Goal: Task Accomplishment & Management: Manage account settings

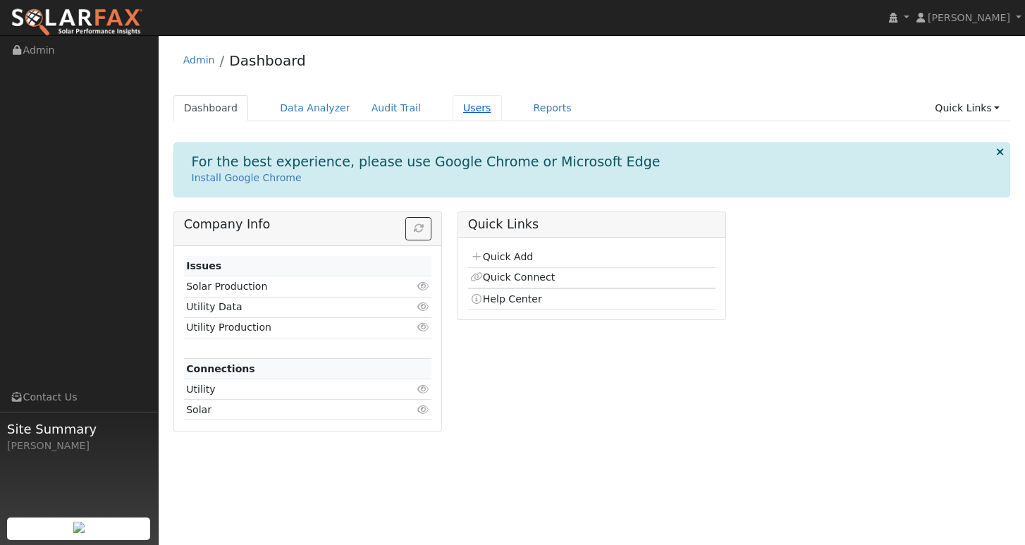
click at [457, 107] on link "Users" at bounding box center [476, 108] width 49 height 26
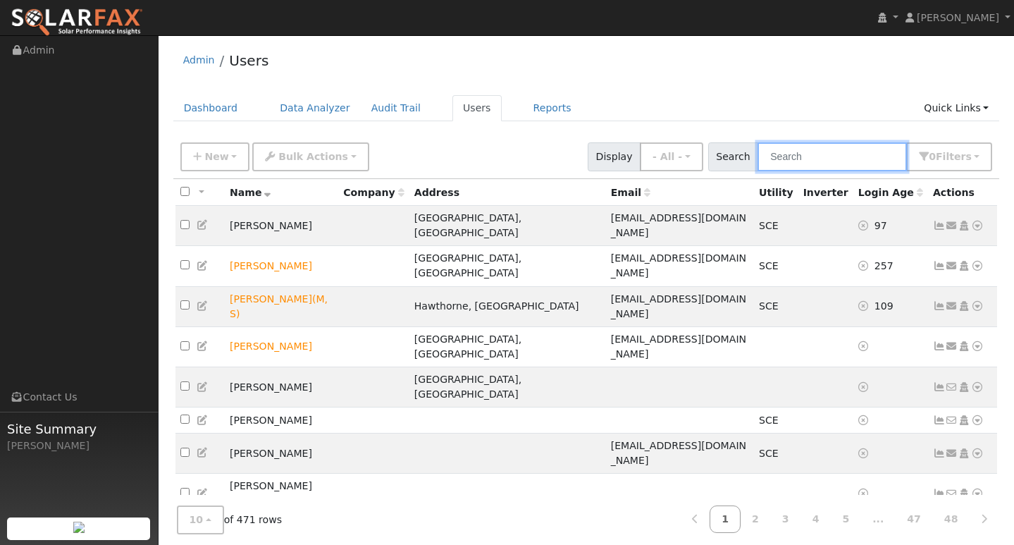
click at [815, 159] on input "text" at bounding box center [832, 156] width 149 height 29
paste input "[EMAIL_ADDRESS][DOMAIN_NAME]"
type input "[EMAIL_ADDRESS][DOMAIN_NAME]"
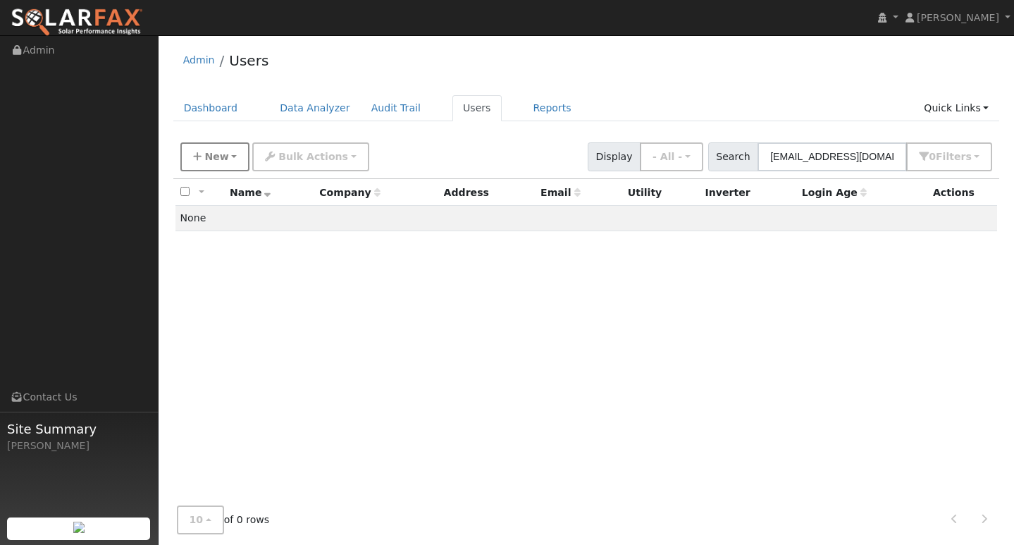
click at [198, 150] on button "New" at bounding box center [215, 156] width 70 height 29
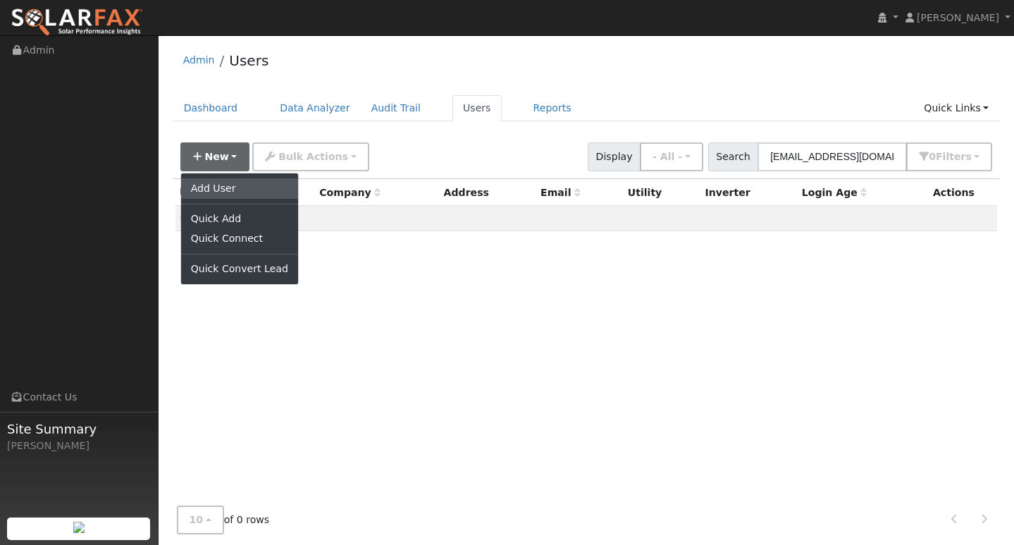
click at [206, 186] on link "Add User" at bounding box center [239, 188] width 117 height 20
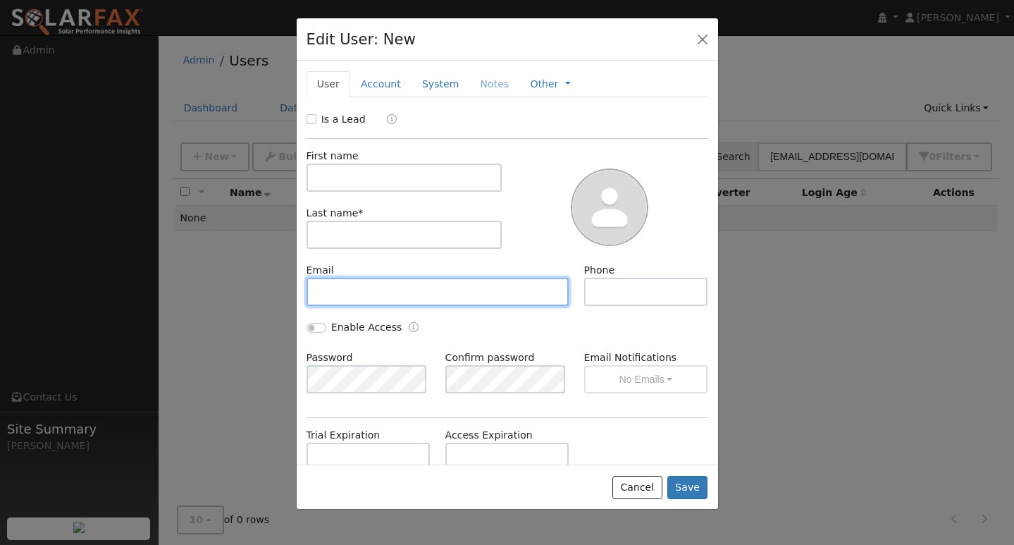
paste input "[EMAIL_ADDRESS][DOMAIN_NAME]"
type input "[EMAIL_ADDRESS][DOMAIN_NAME]"
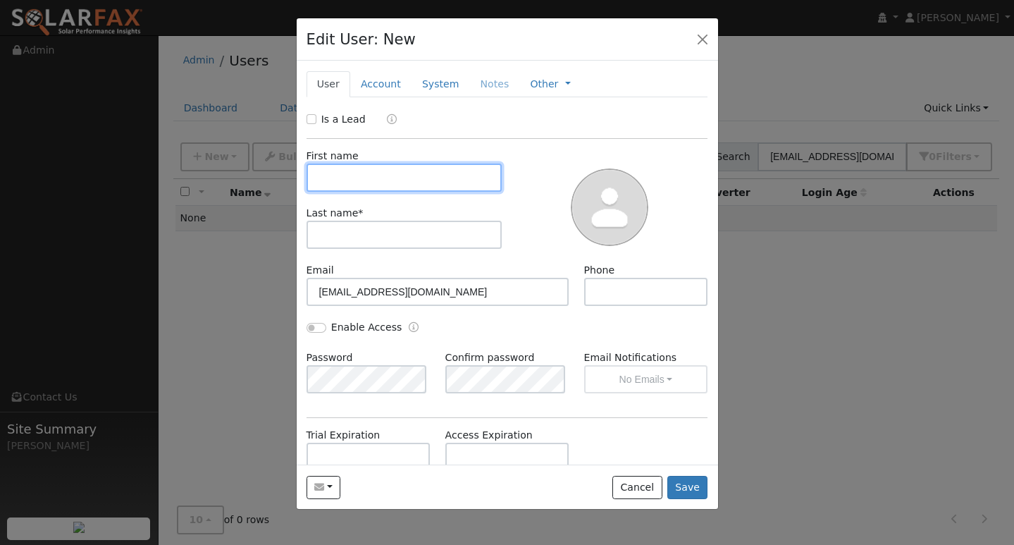
click at [386, 181] on input "text" at bounding box center [405, 177] width 196 height 28
type input "d"
type input "[PERSON_NAME]"
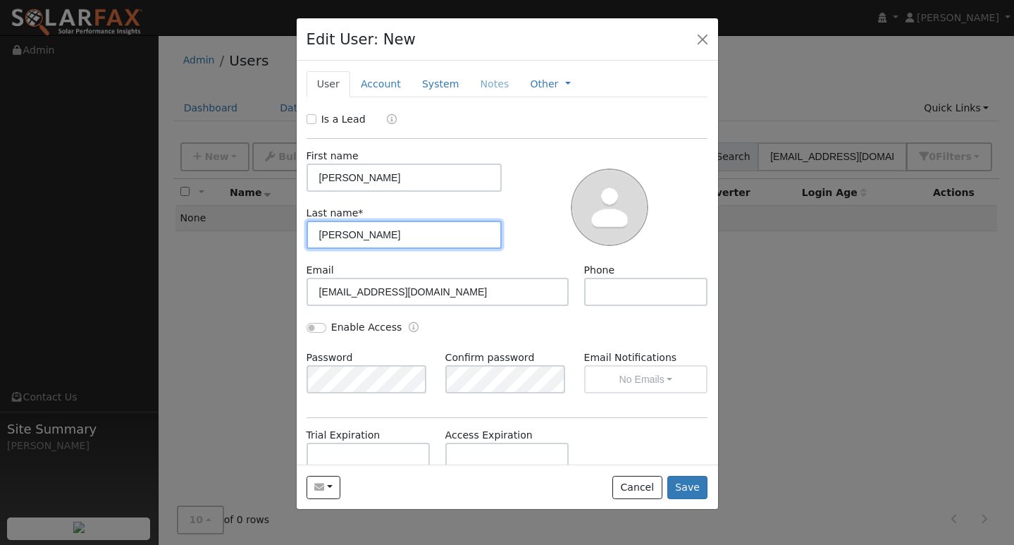
type input "[PERSON_NAME]"
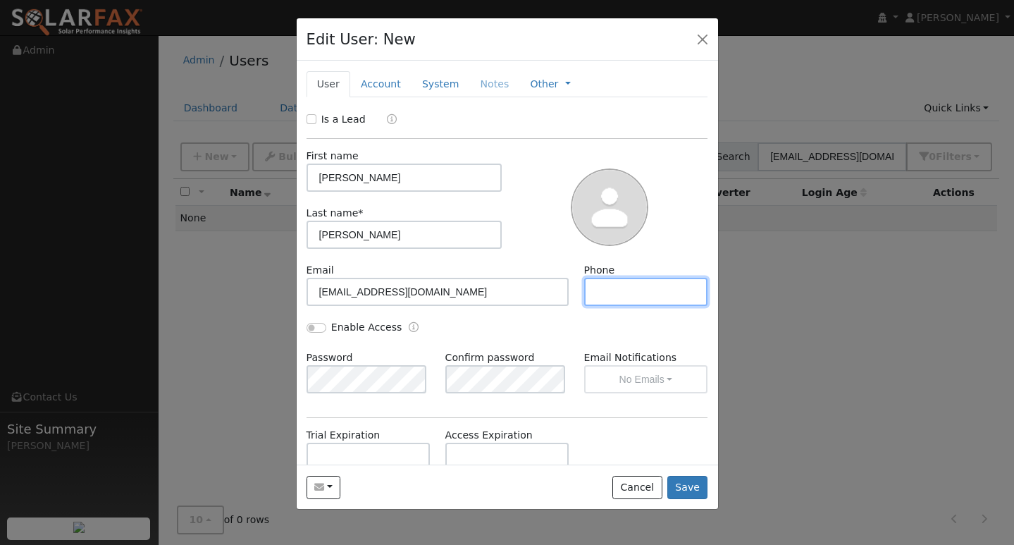
paste input "[PHONE_NUMBER]"
type input "[PHONE_NUMBER]"
click at [688, 481] on button "Save" at bounding box center [687, 488] width 41 height 24
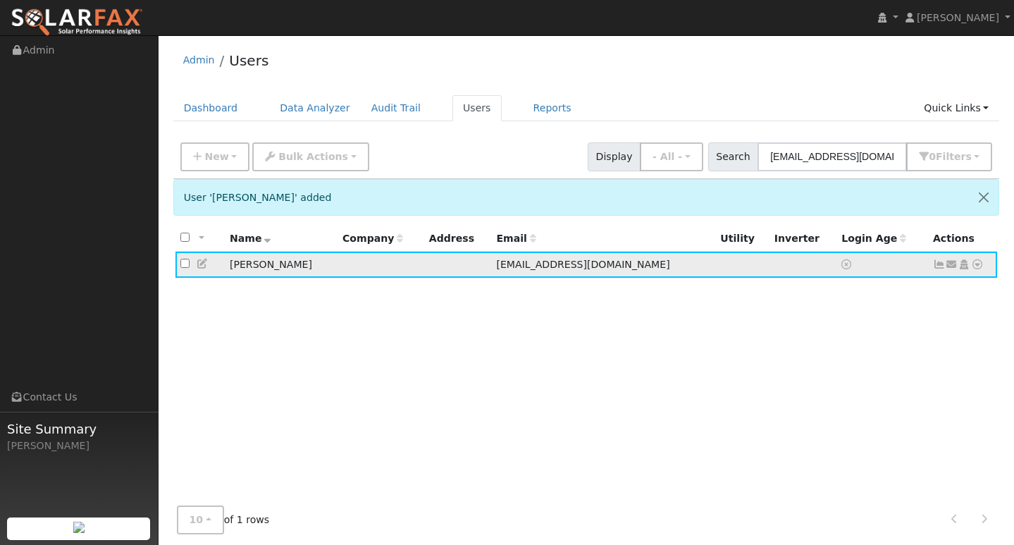
click at [975, 267] on icon at bounding box center [977, 264] width 13 height 10
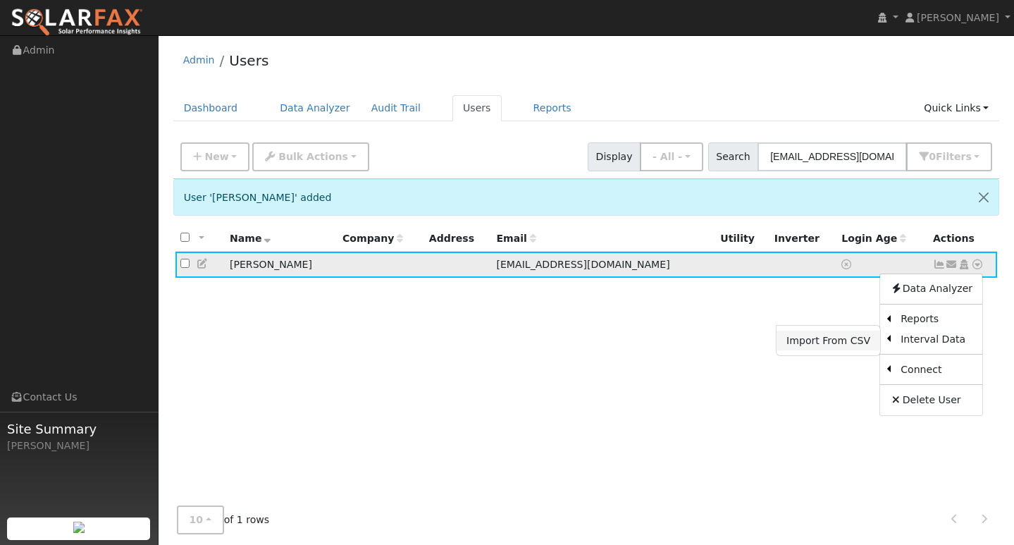
click at [848, 345] on link "Import From CSV" at bounding box center [829, 340] width 104 height 20
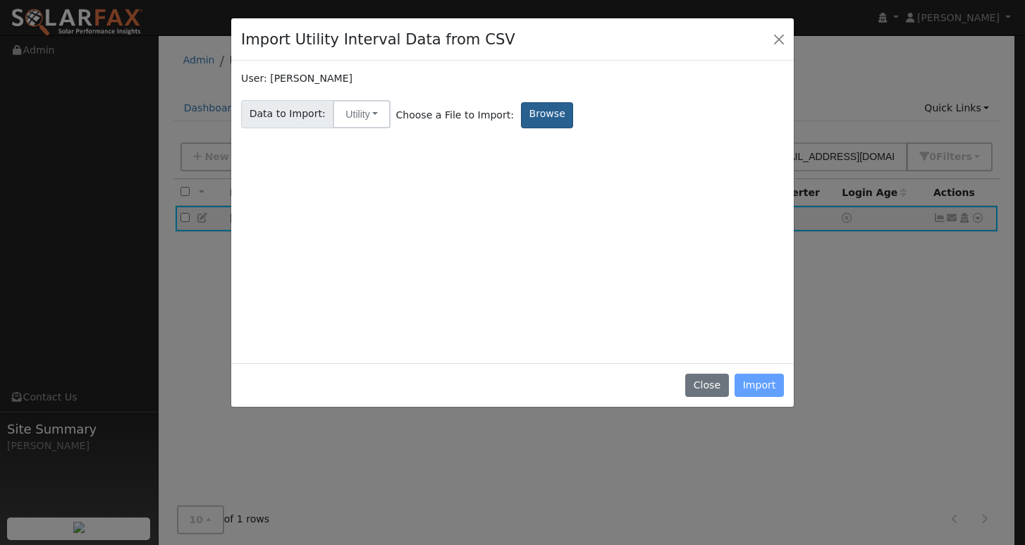
click at [521, 113] on label "Browse" at bounding box center [547, 115] width 52 height 26
click at [0, 0] on input "Browse" at bounding box center [0, 0] width 0 height 0
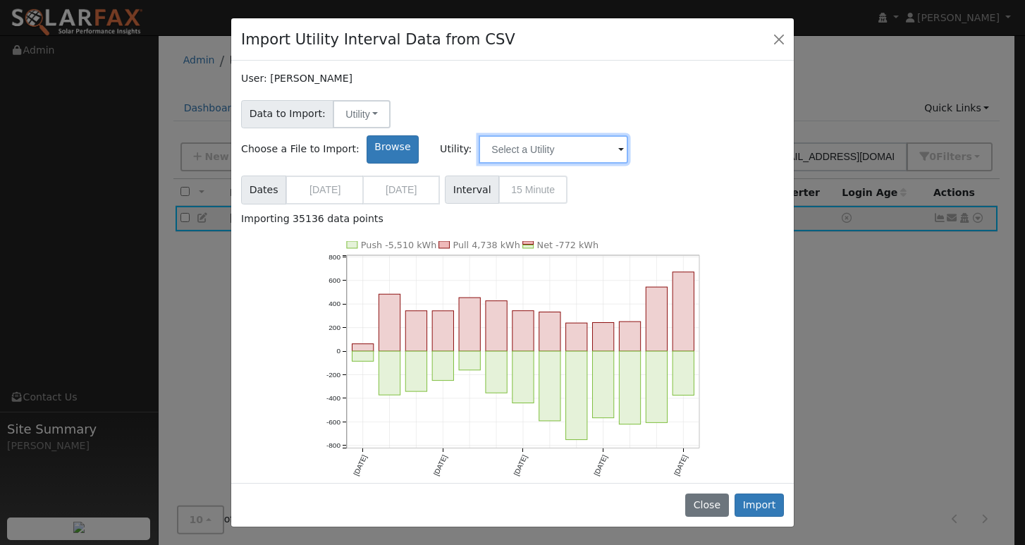
click at [628, 135] on input "text" at bounding box center [552, 149] width 149 height 28
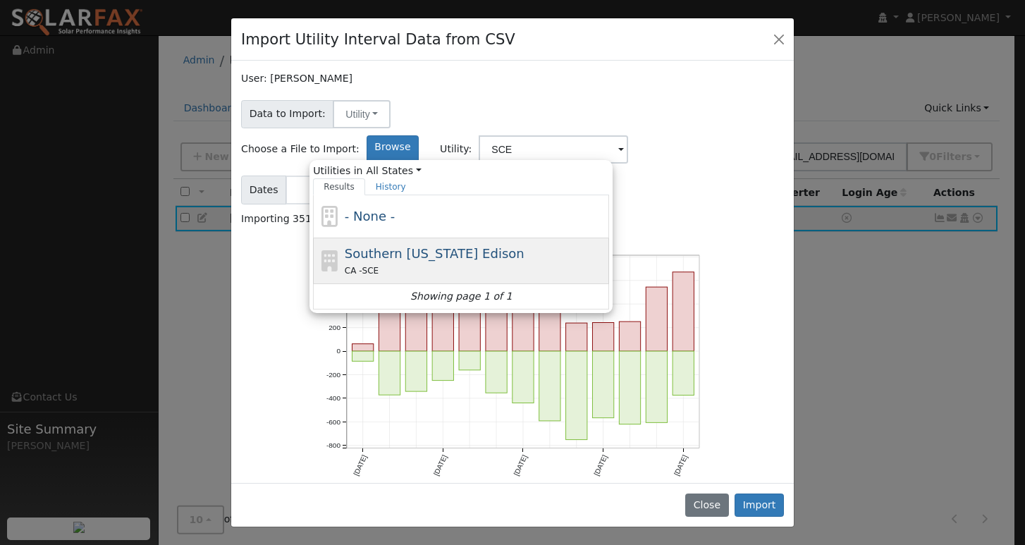
click at [606, 244] on div "Southern [US_STATE] Edison CA - SCE" at bounding box center [475, 261] width 261 height 34
type input "Southern [US_STATE] Edison"
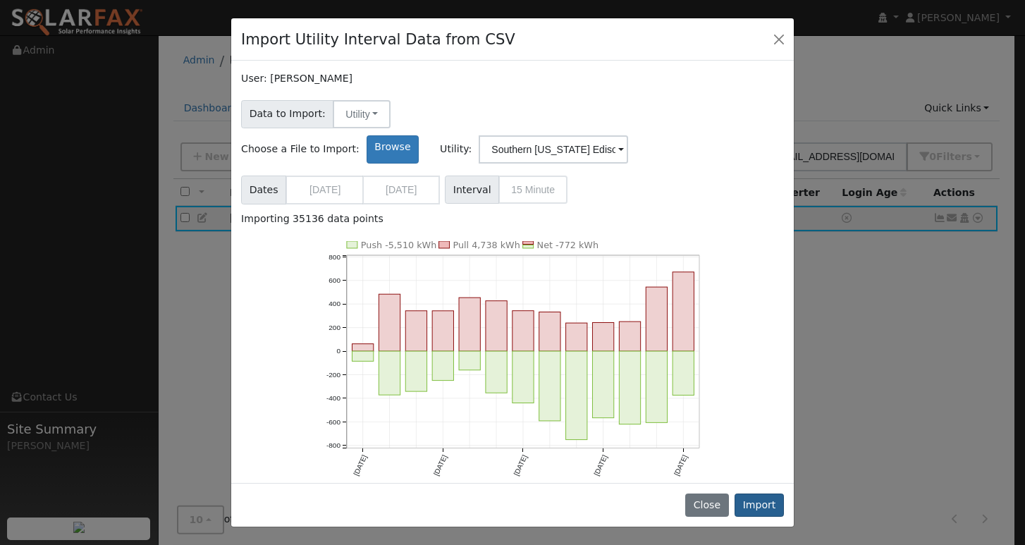
click at [770, 503] on button "Import" at bounding box center [758, 505] width 49 height 24
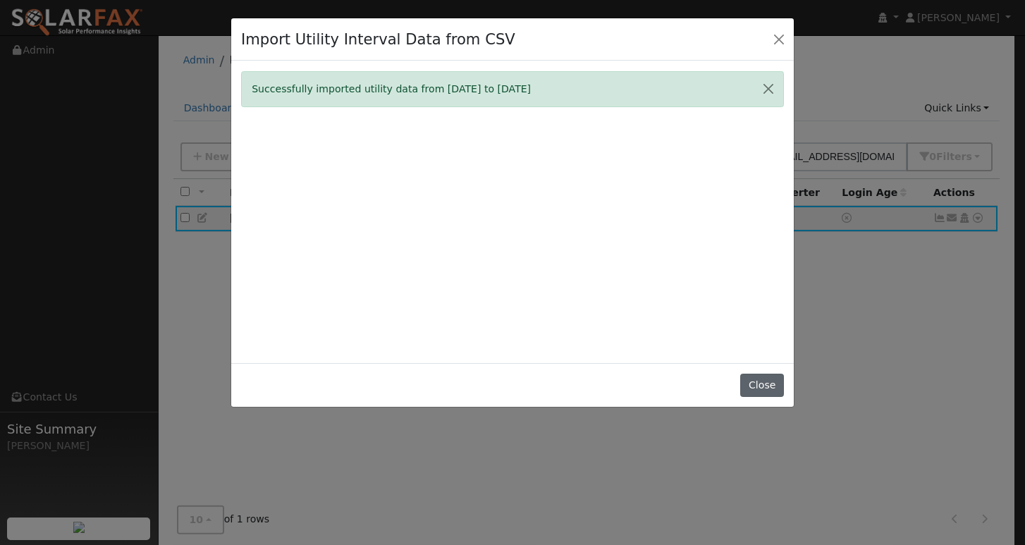
click at [764, 395] on button "Close" at bounding box center [761, 385] width 43 height 24
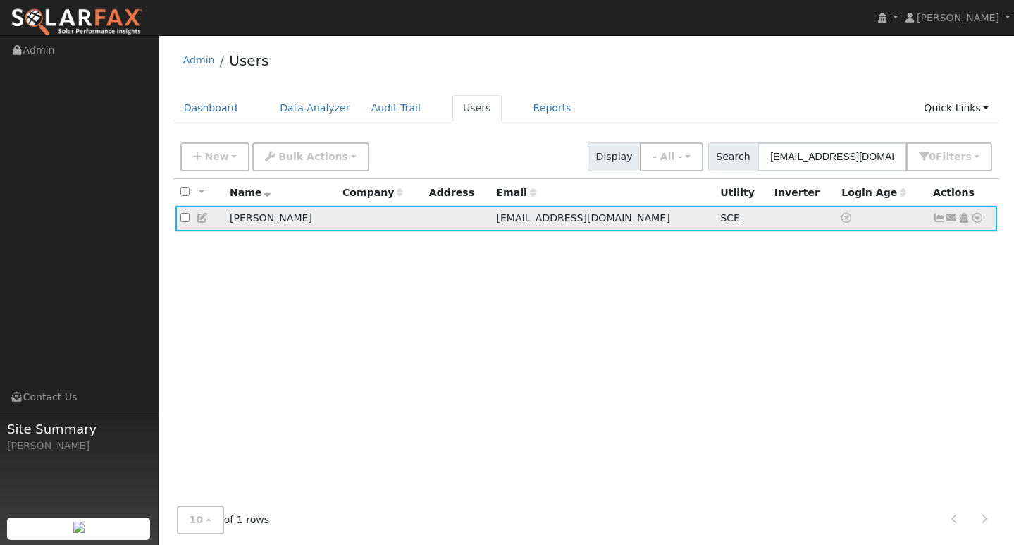
click at [939, 218] on icon at bounding box center [939, 218] width 13 height 10
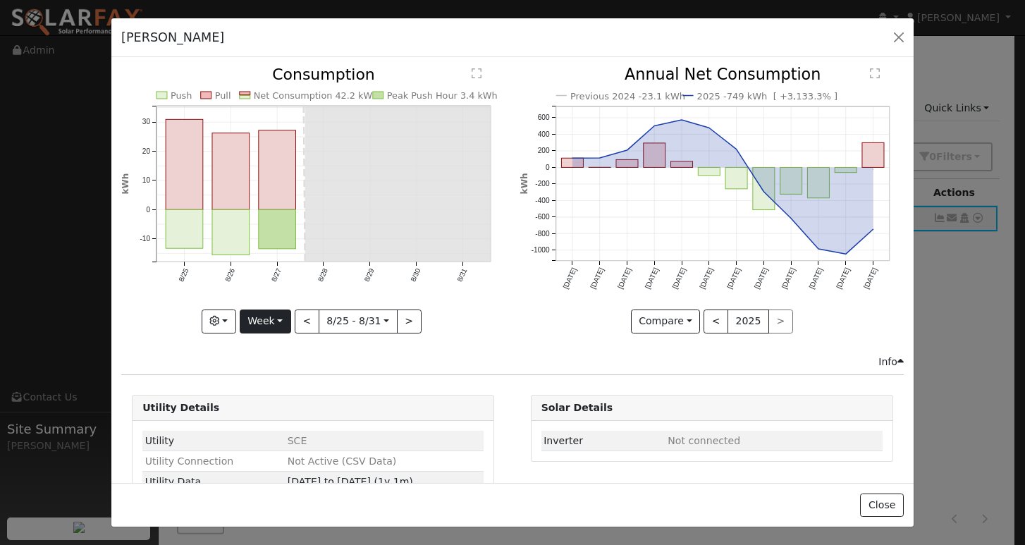
click at [280, 314] on button "Week" at bounding box center [265, 321] width 51 height 24
click at [271, 404] on link "Year" at bounding box center [289, 410] width 98 height 20
type input "[DATE]"
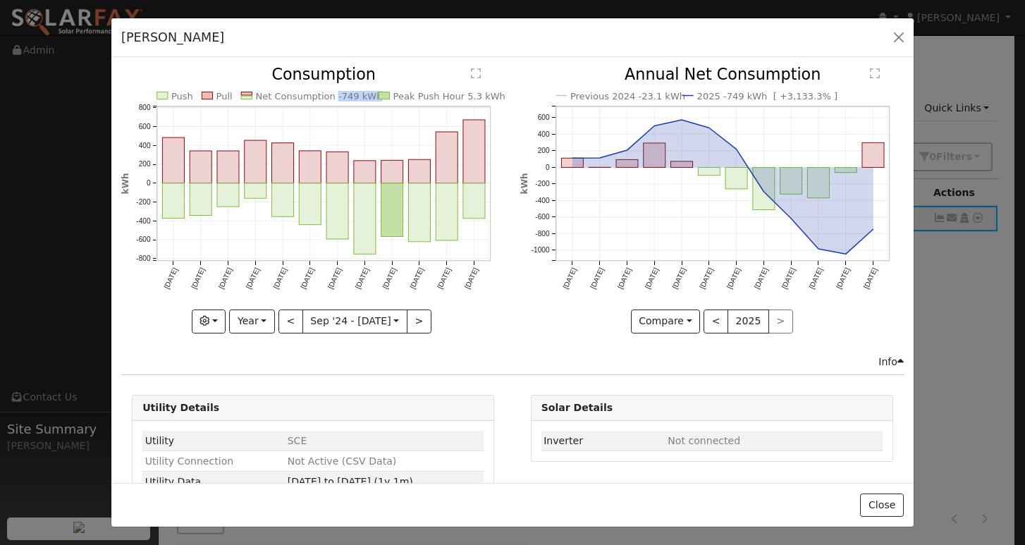
copy text "-749 kWh"
drag, startPoint x: 327, startPoint y: 97, endPoint x: 363, endPoint y: 97, distance: 35.9
click at [363, 97] on text "Net Consumption -749 kWh" at bounding box center [319, 96] width 127 height 11
